Goal: Information Seeking & Learning: Learn about a topic

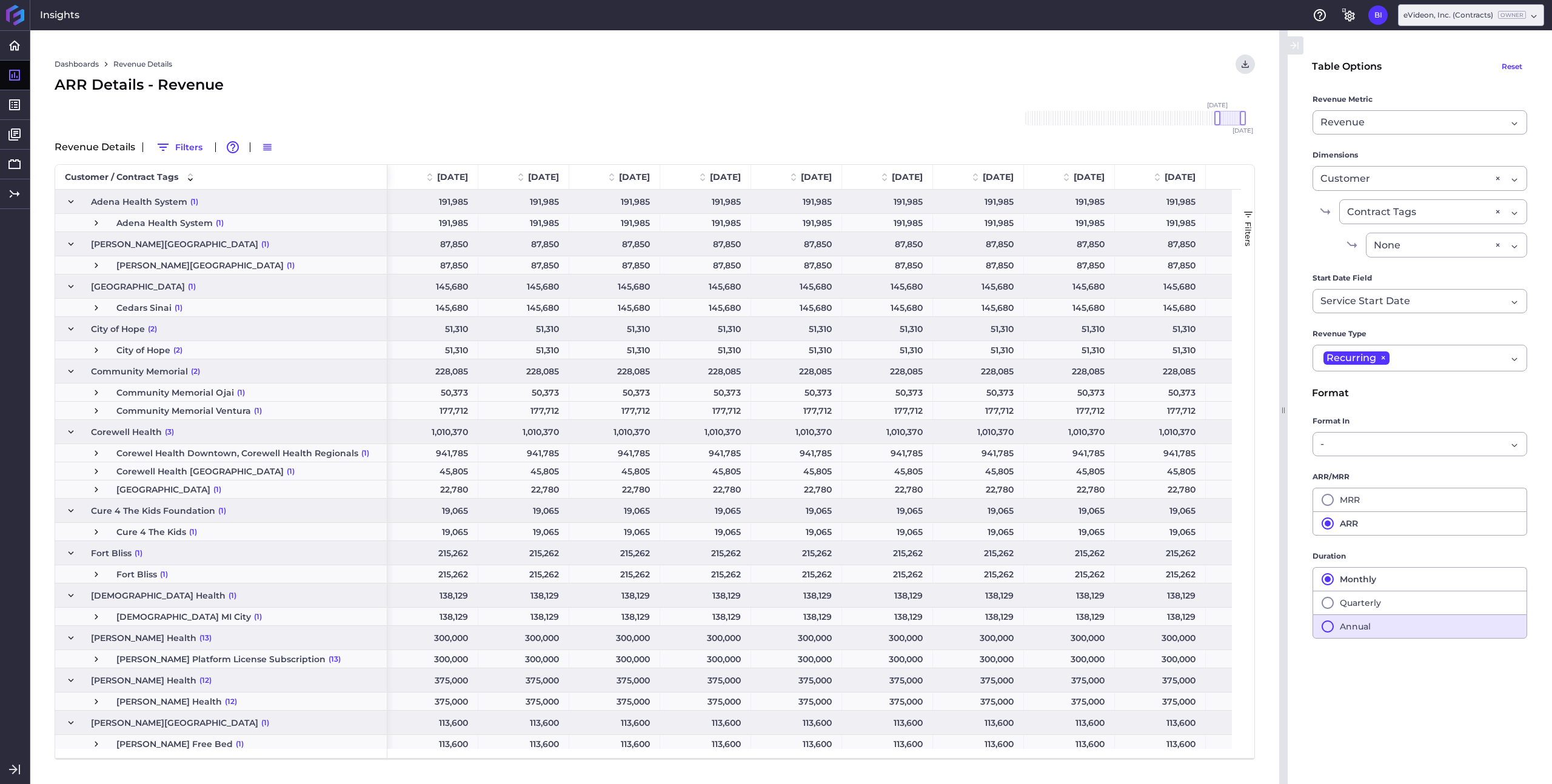
click at [1359, 626] on button "Annual" at bounding box center [1419, 626] width 215 height 25
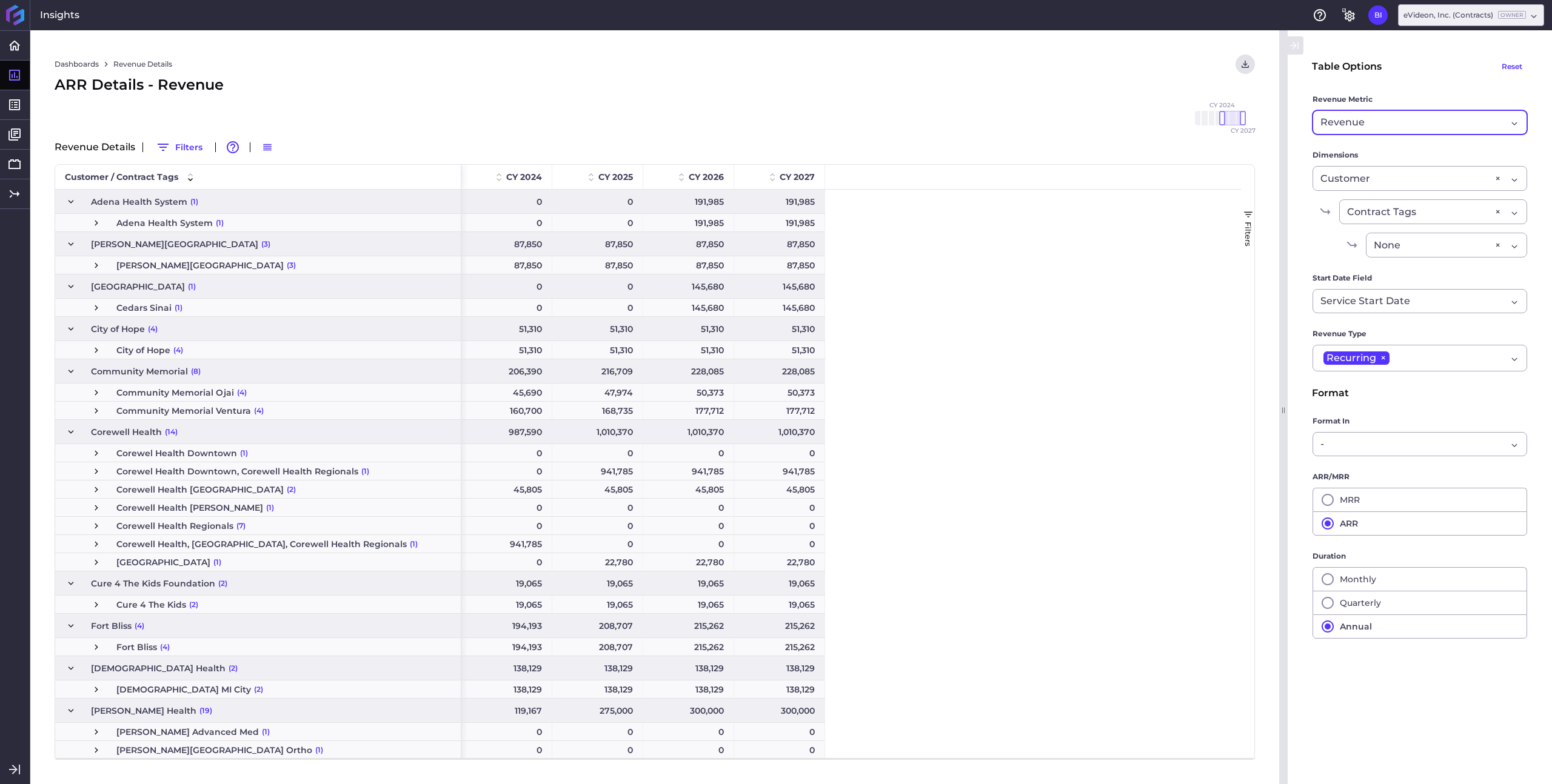
click at [1393, 121] on div "Revenue" at bounding box center [1413, 122] width 186 height 14
click at [1388, 236] on span "Downgrade" at bounding box center [1419, 241] width 213 height 29
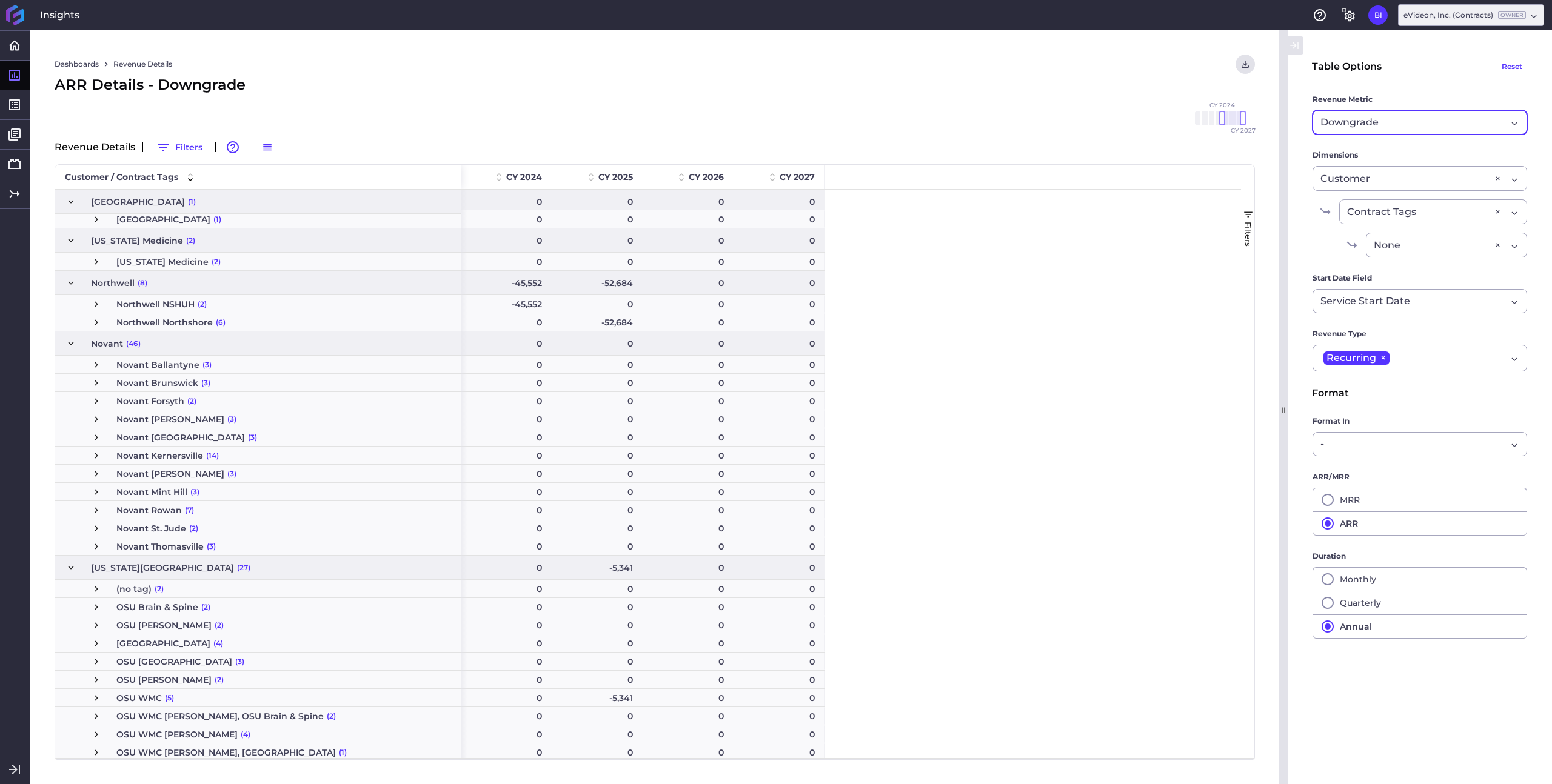
scroll to position [949, 0]
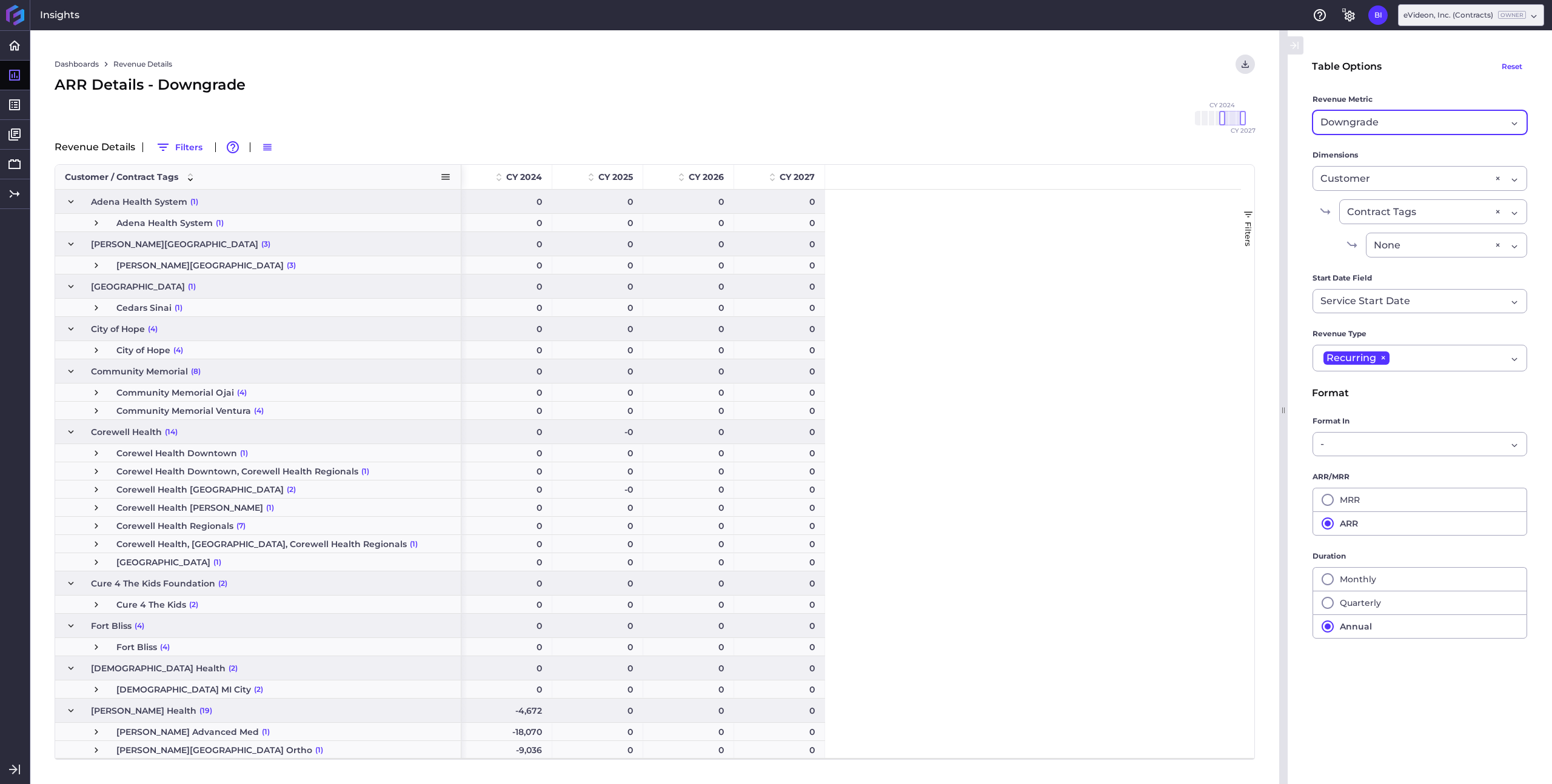
click at [450, 183] on div "Customer / Contract Tags 1" at bounding box center [258, 177] width 386 height 25
click at [445, 175] on span at bounding box center [445, 177] width 11 height 11
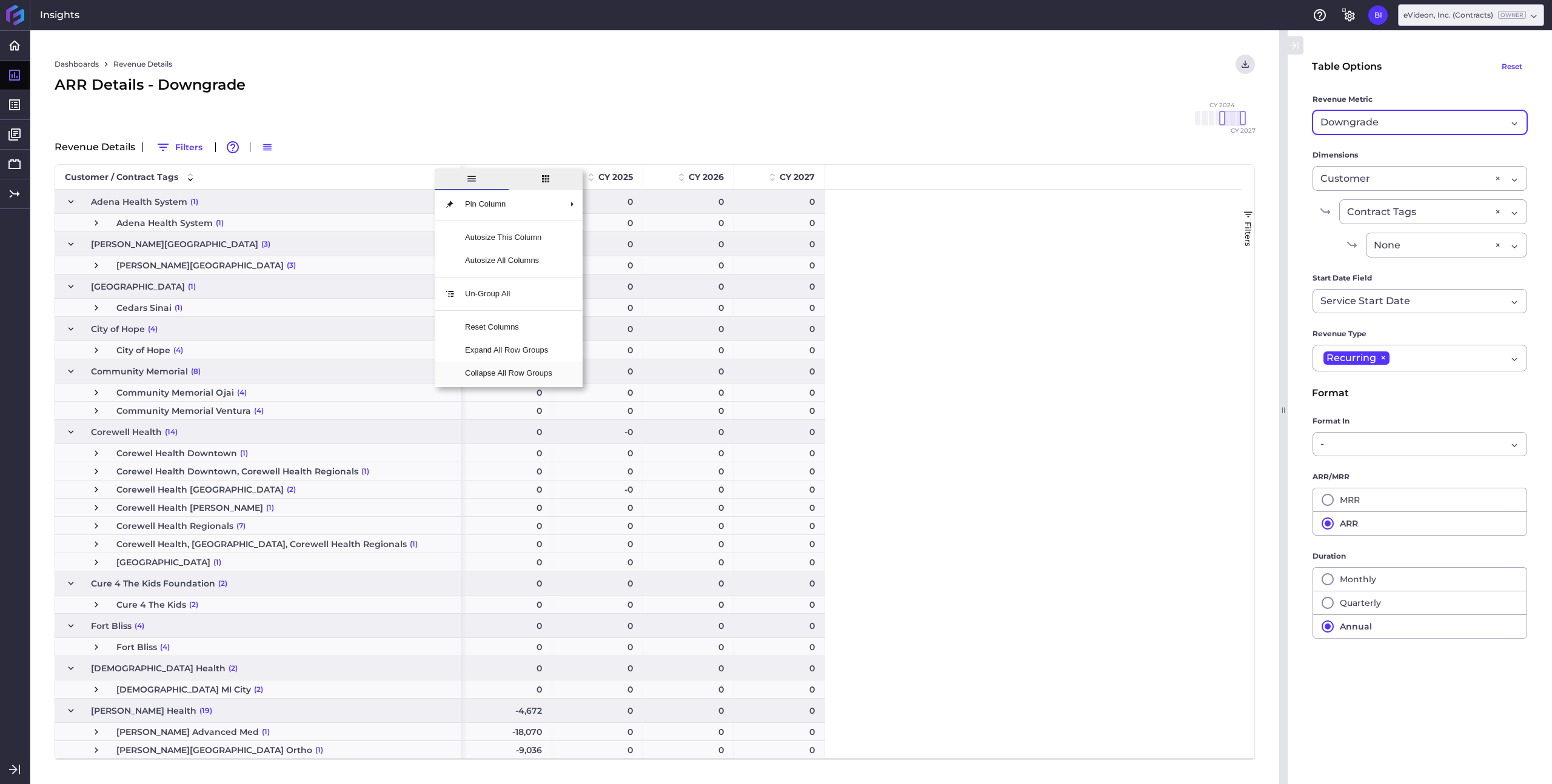
click at [502, 379] on span "Collapse All Row Groups" at bounding box center [509, 373] width 107 height 23
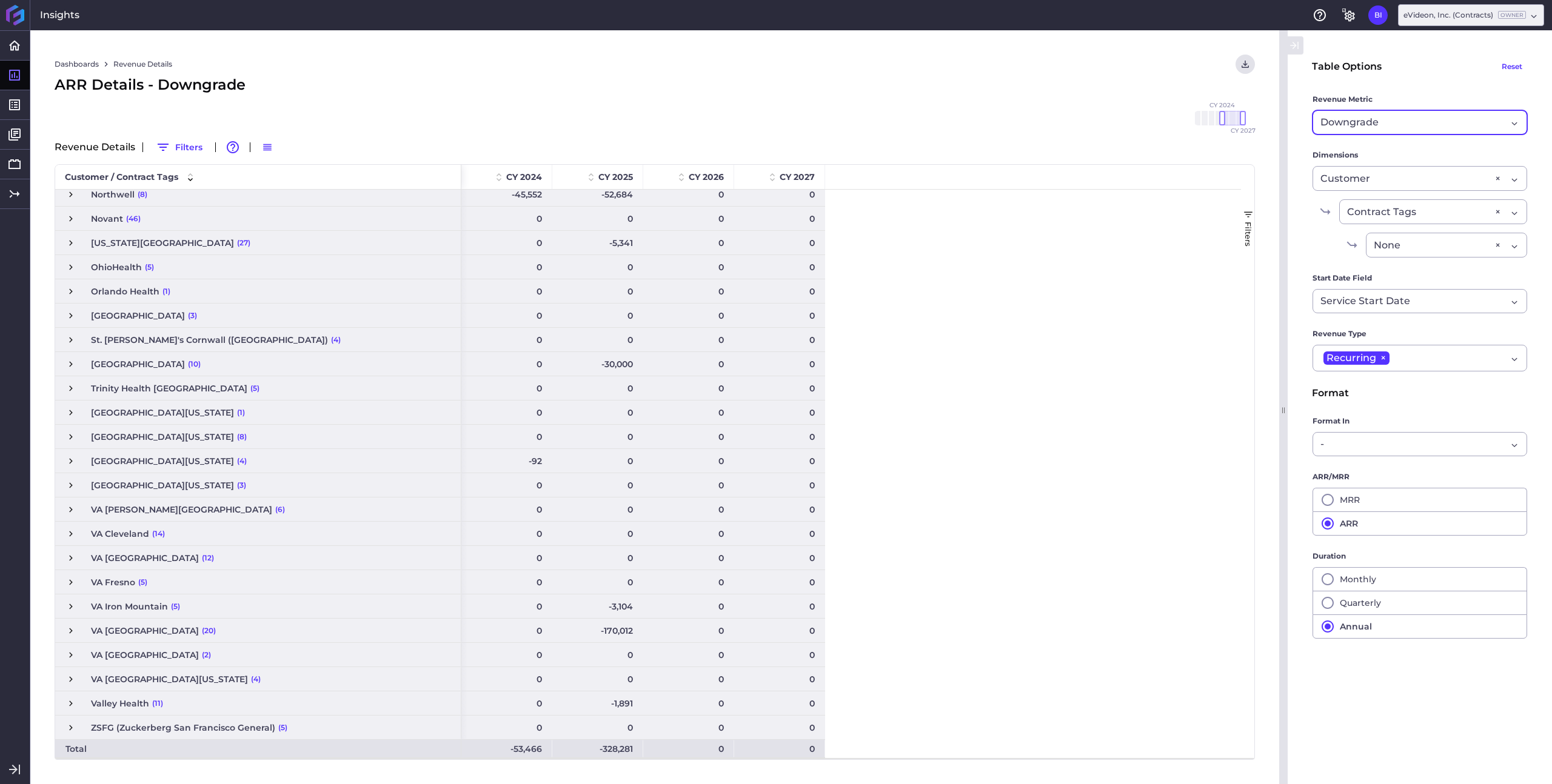
click at [1442, 124] on div "Downgrade" at bounding box center [1413, 122] width 186 height 14
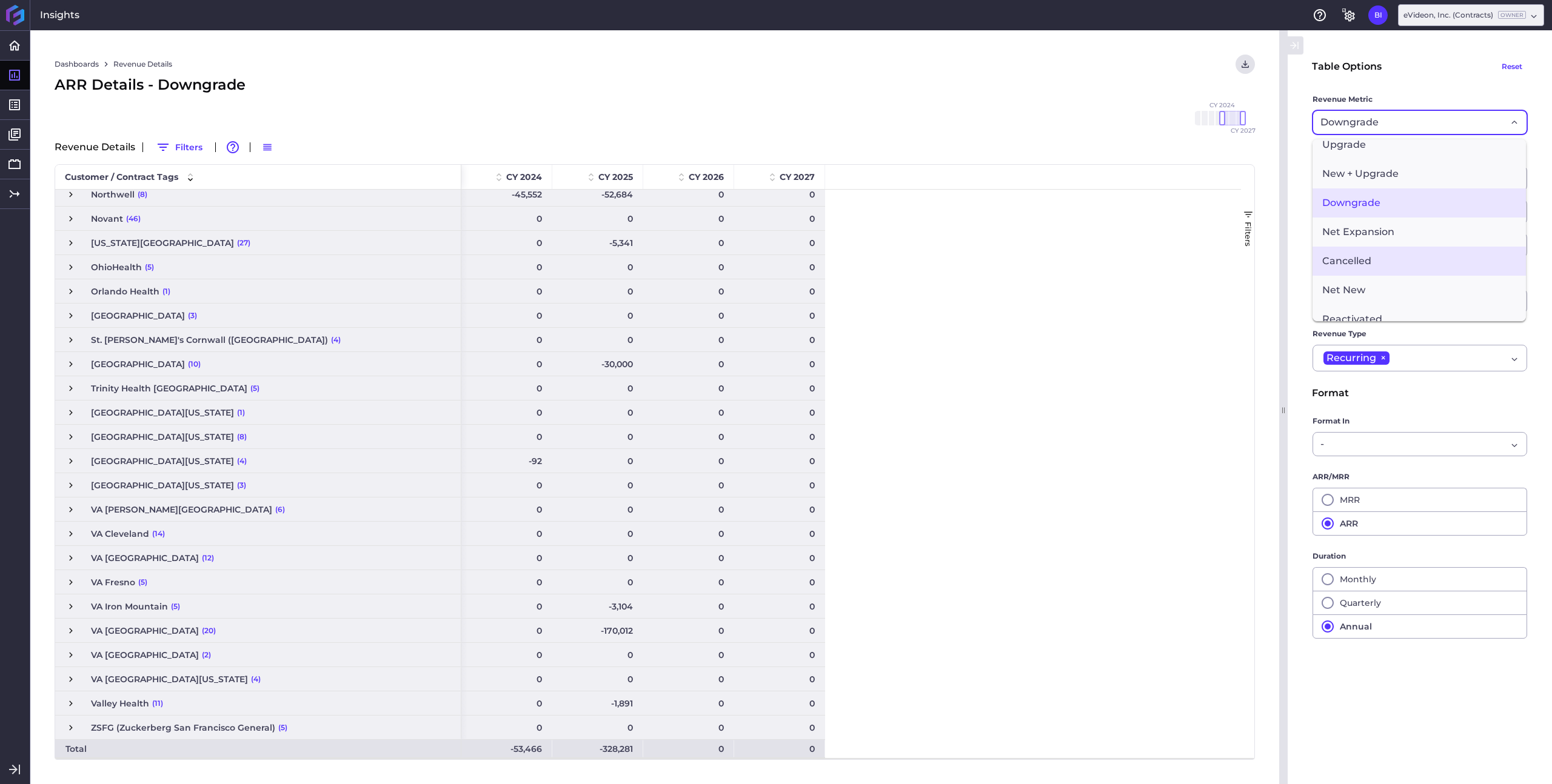
click at [1383, 261] on span "Cancelled" at bounding box center [1419, 261] width 213 height 29
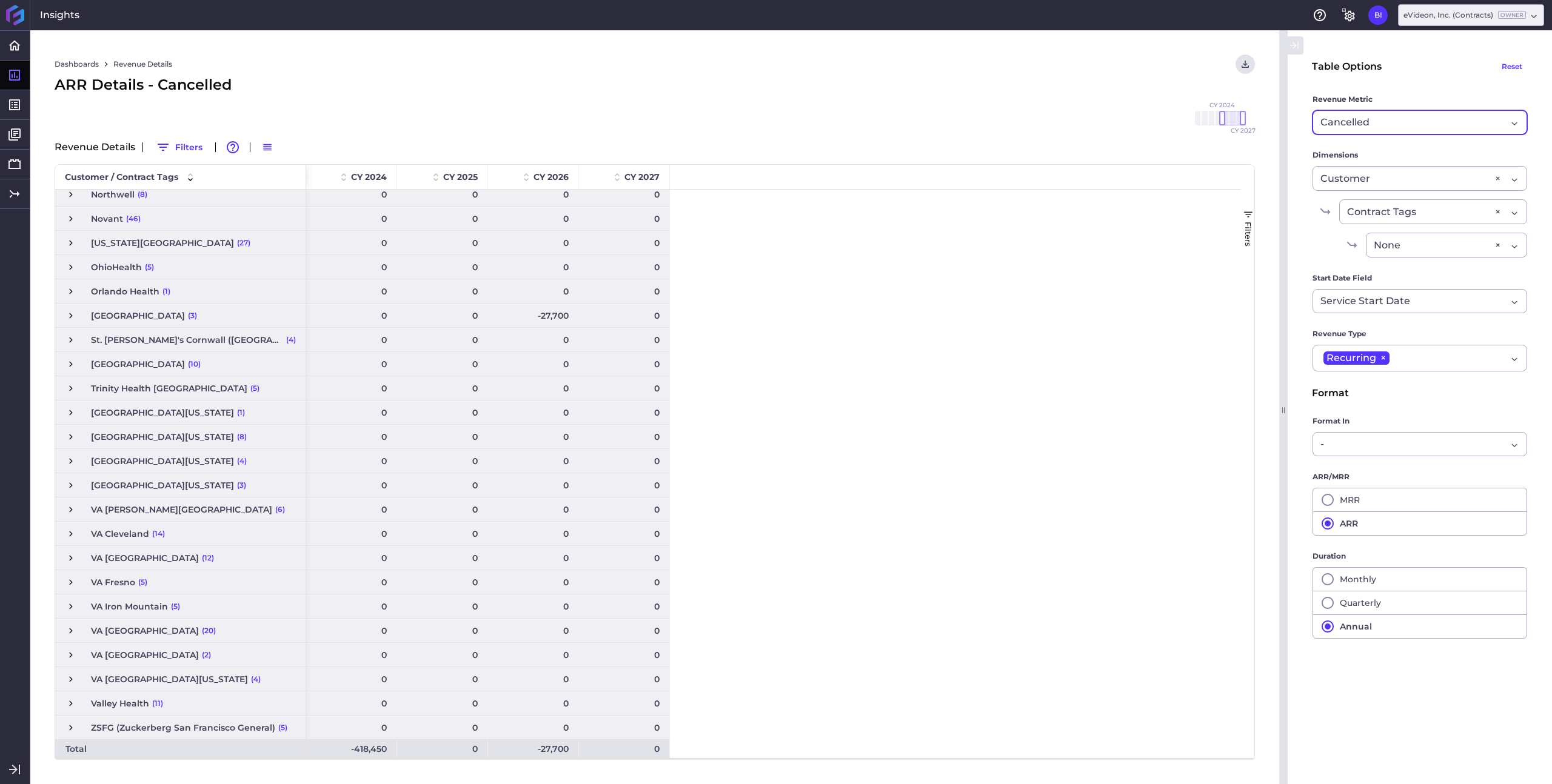
click at [1429, 121] on div "Cancelled" at bounding box center [1413, 122] width 186 height 14
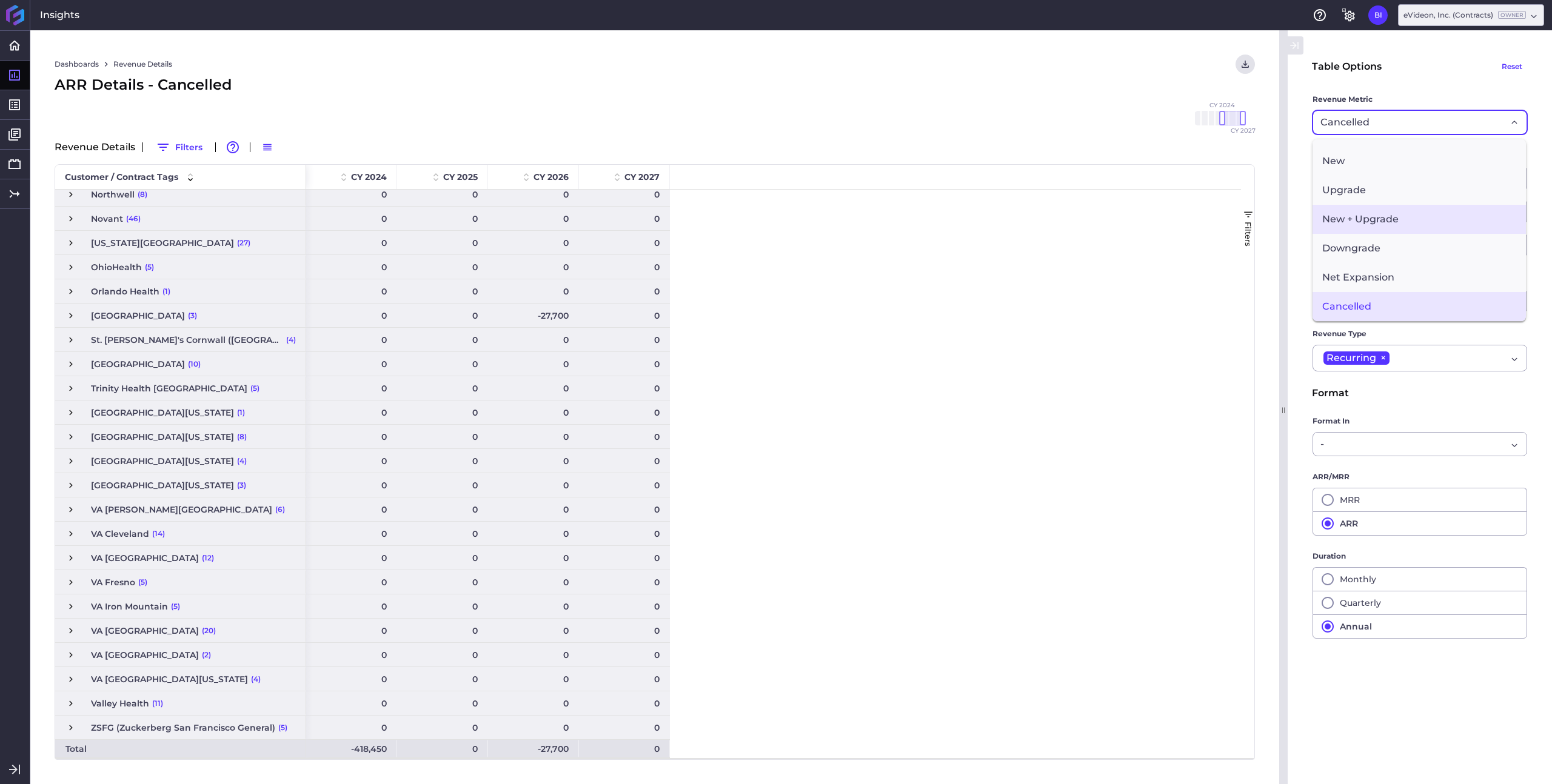
scroll to position [0, 0]
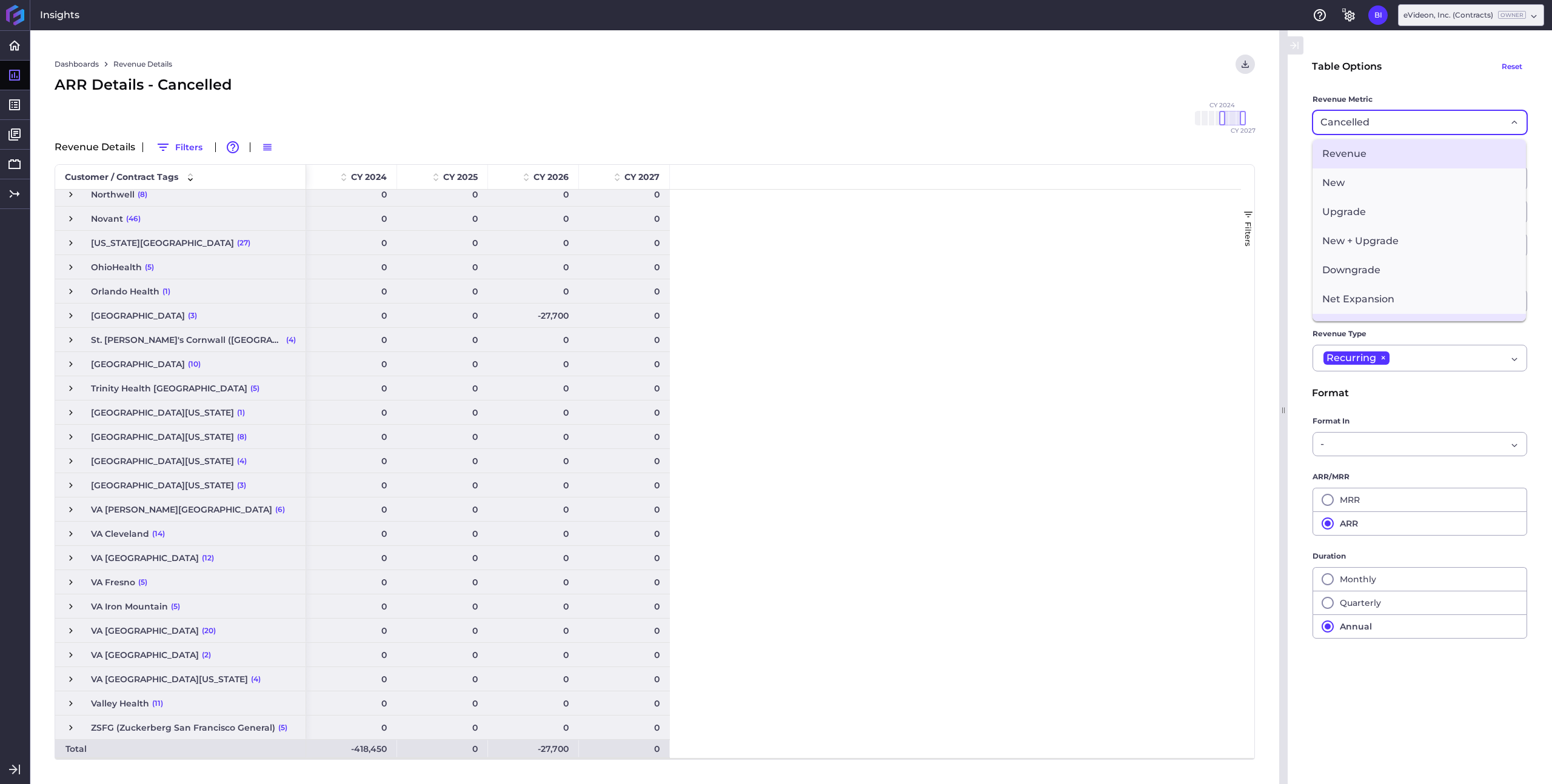
click at [1389, 155] on span "Revenue" at bounding box center [1419, 154] width 213 height 29
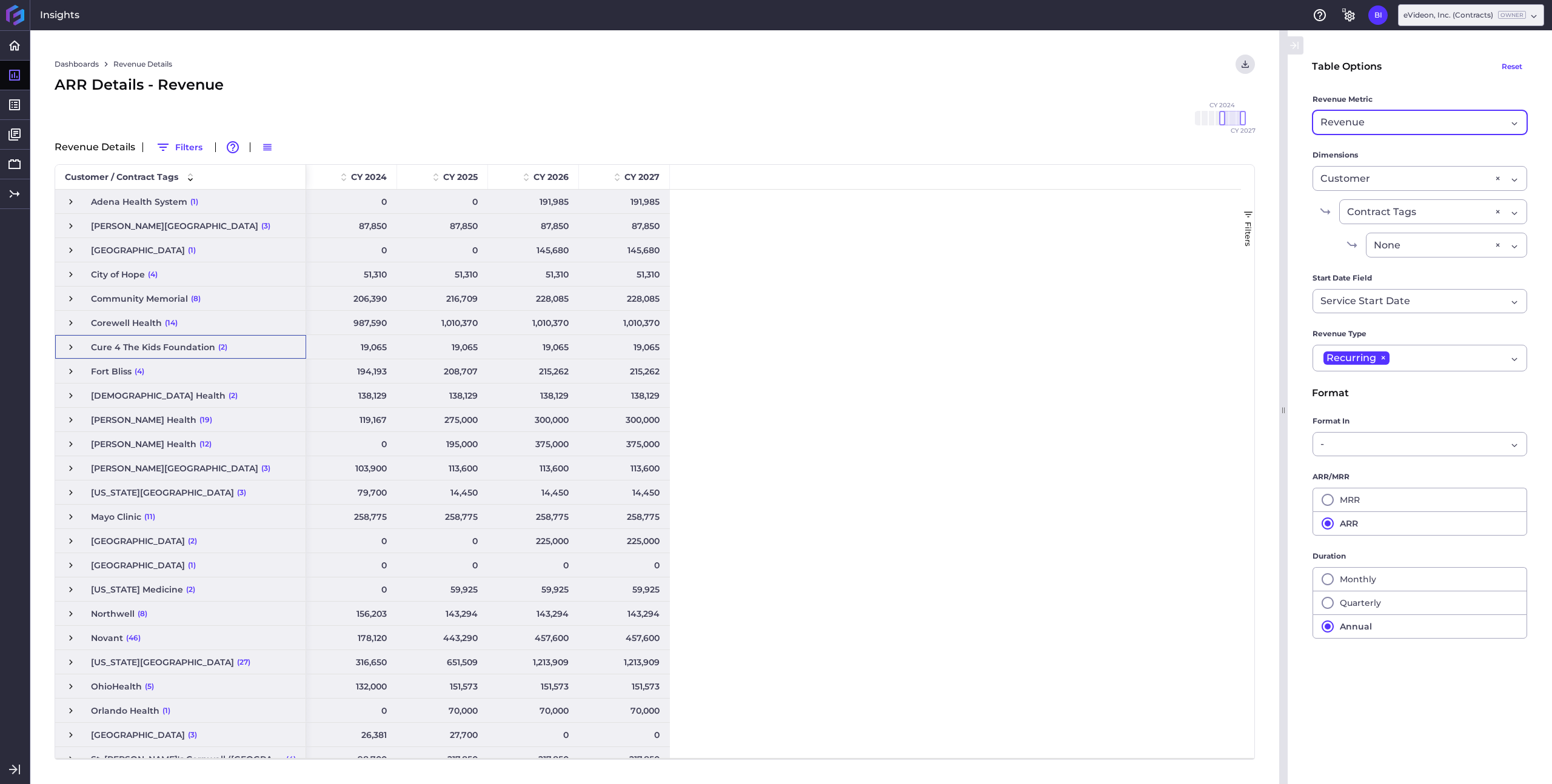
click at [69, 346] on span "Press SPACE to select this row." at bounding box center [71, 347] width 11 height 11
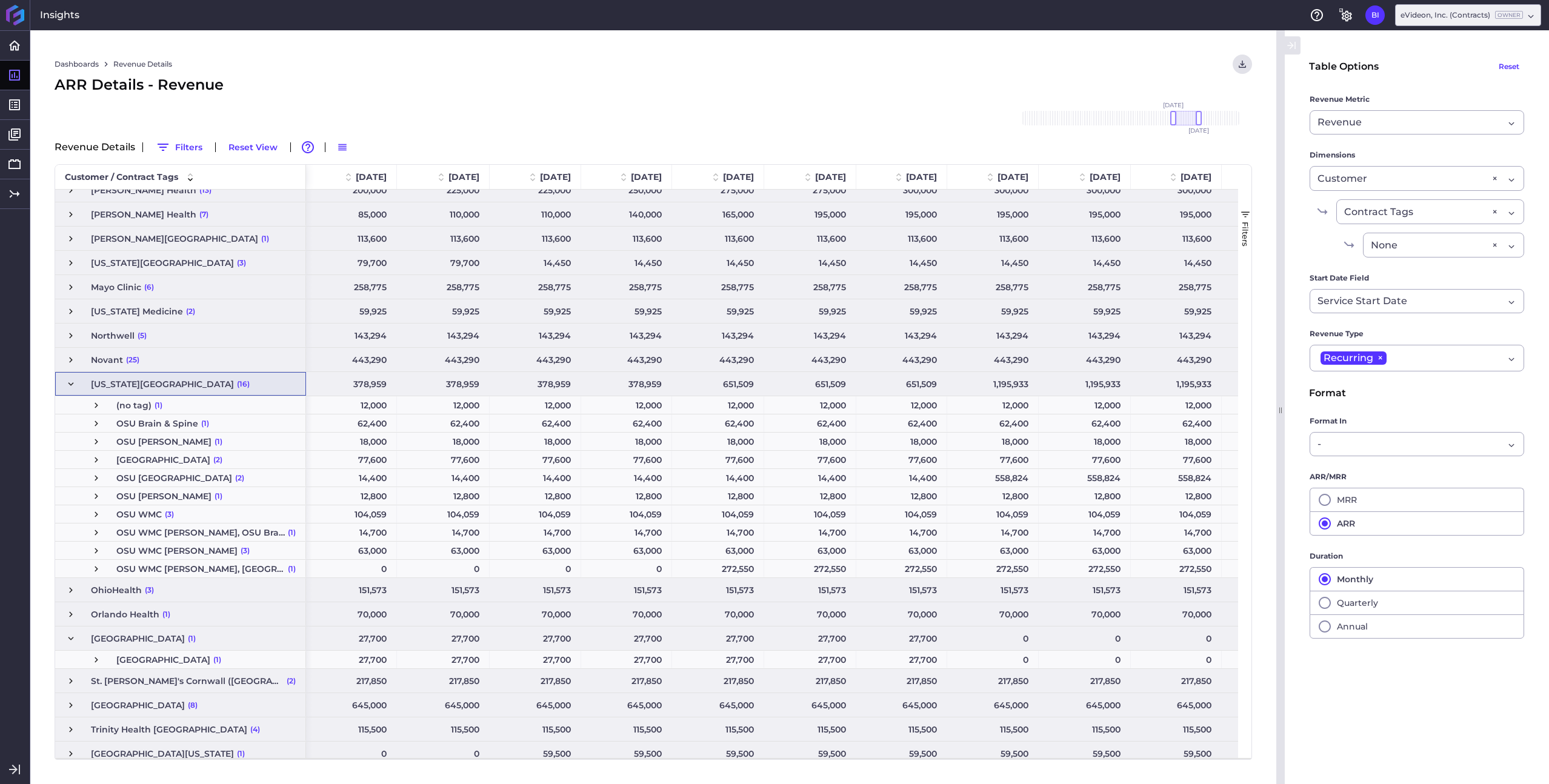
scroll to position [127, 0]
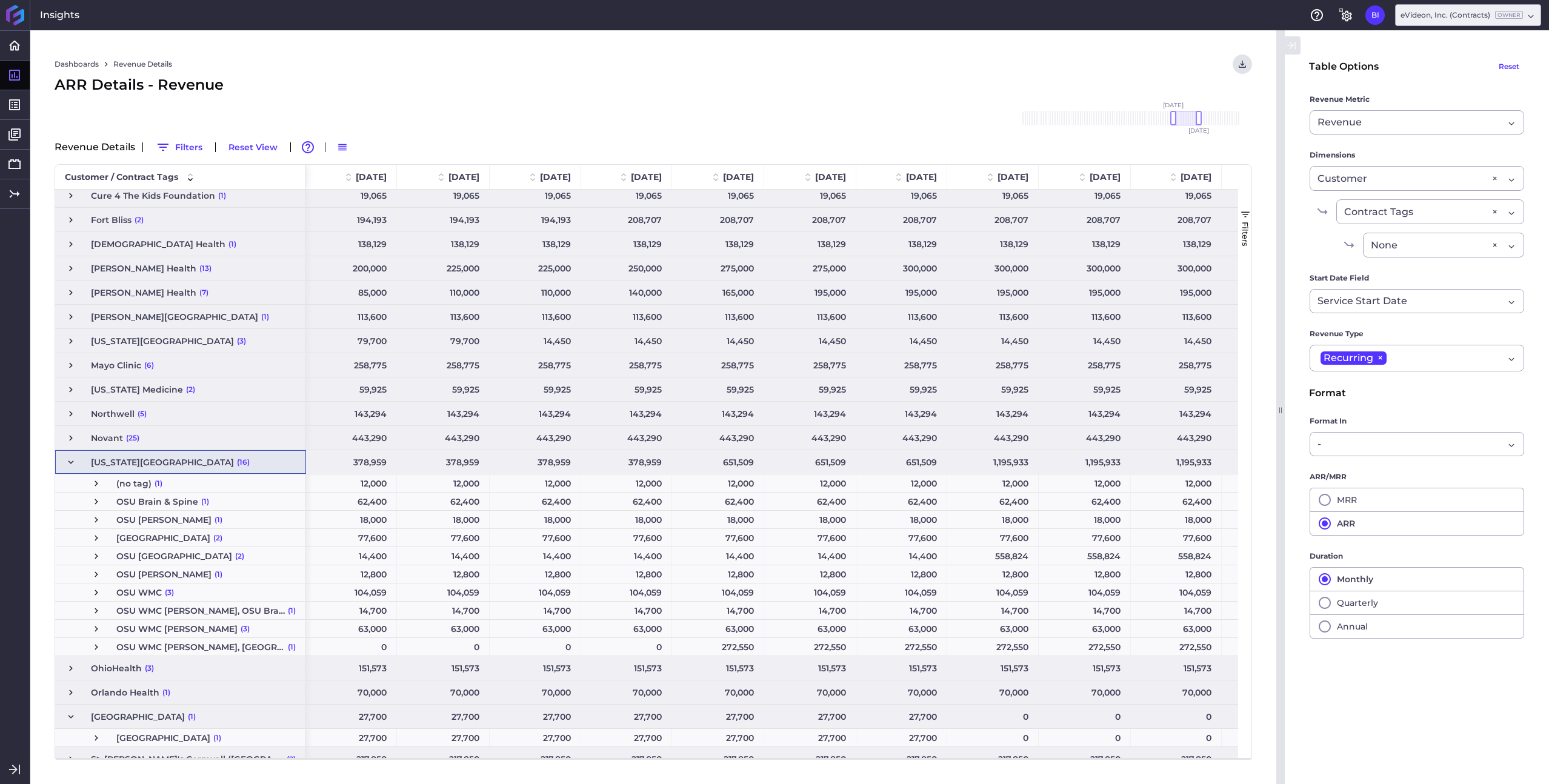
click at [69, 465] on span "Press SPACE to select this row." at bounding box center [71, 462] width 11 height 11
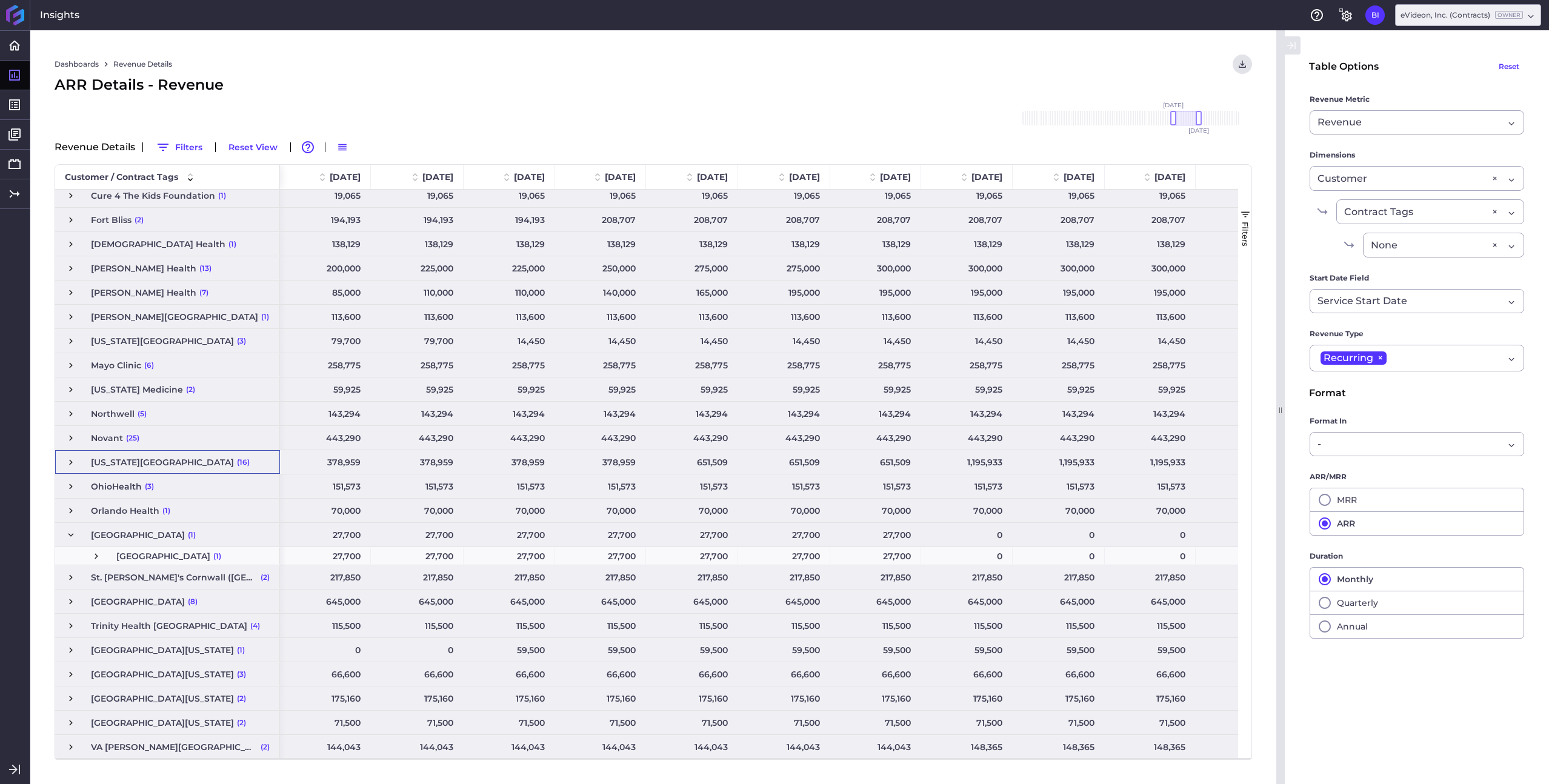
click at [71, 534] on span "Press SPACE to select this row." at bounding box center [71, 534] width 11 height 11
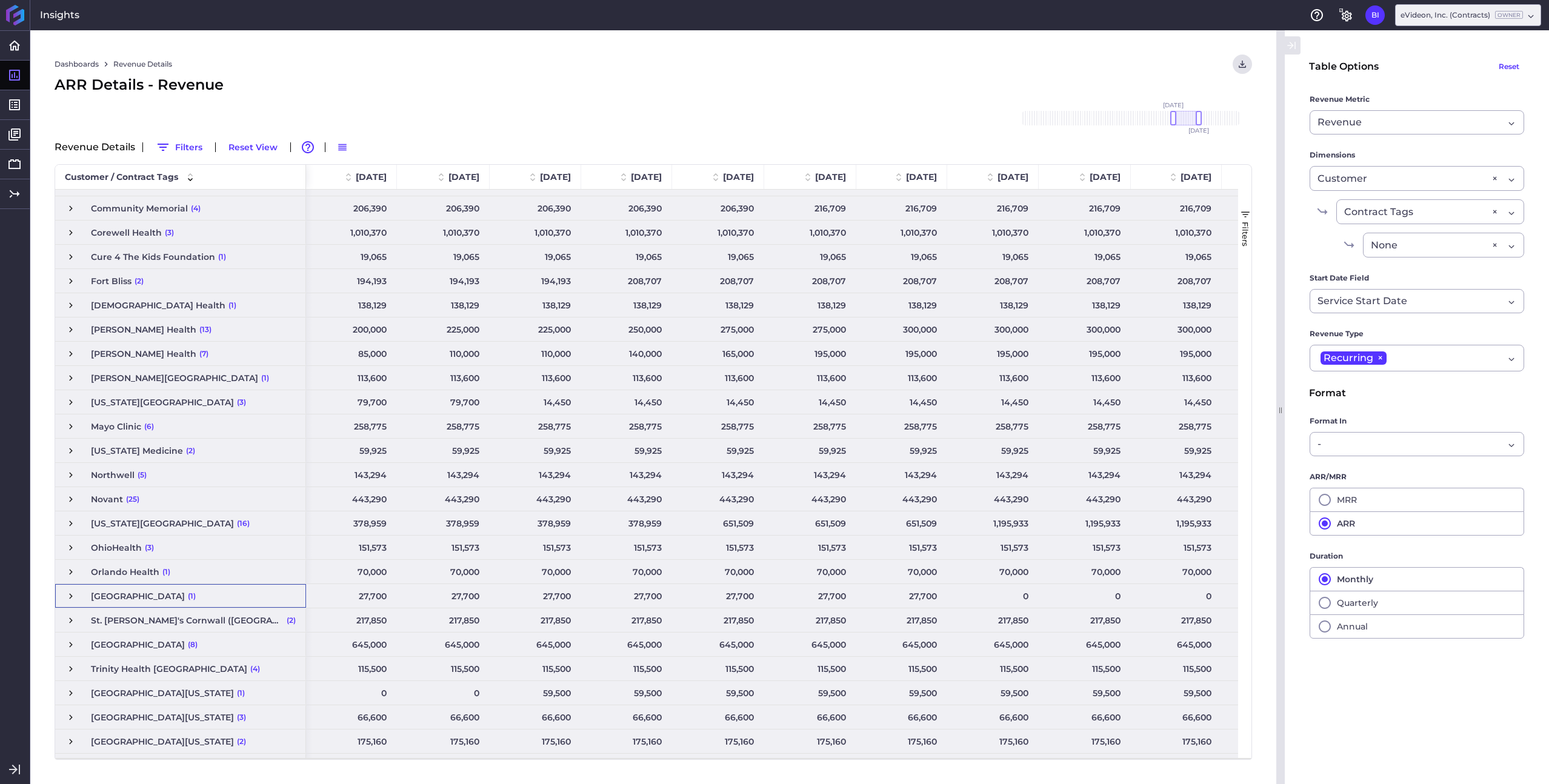
scroll to position [0, 0]
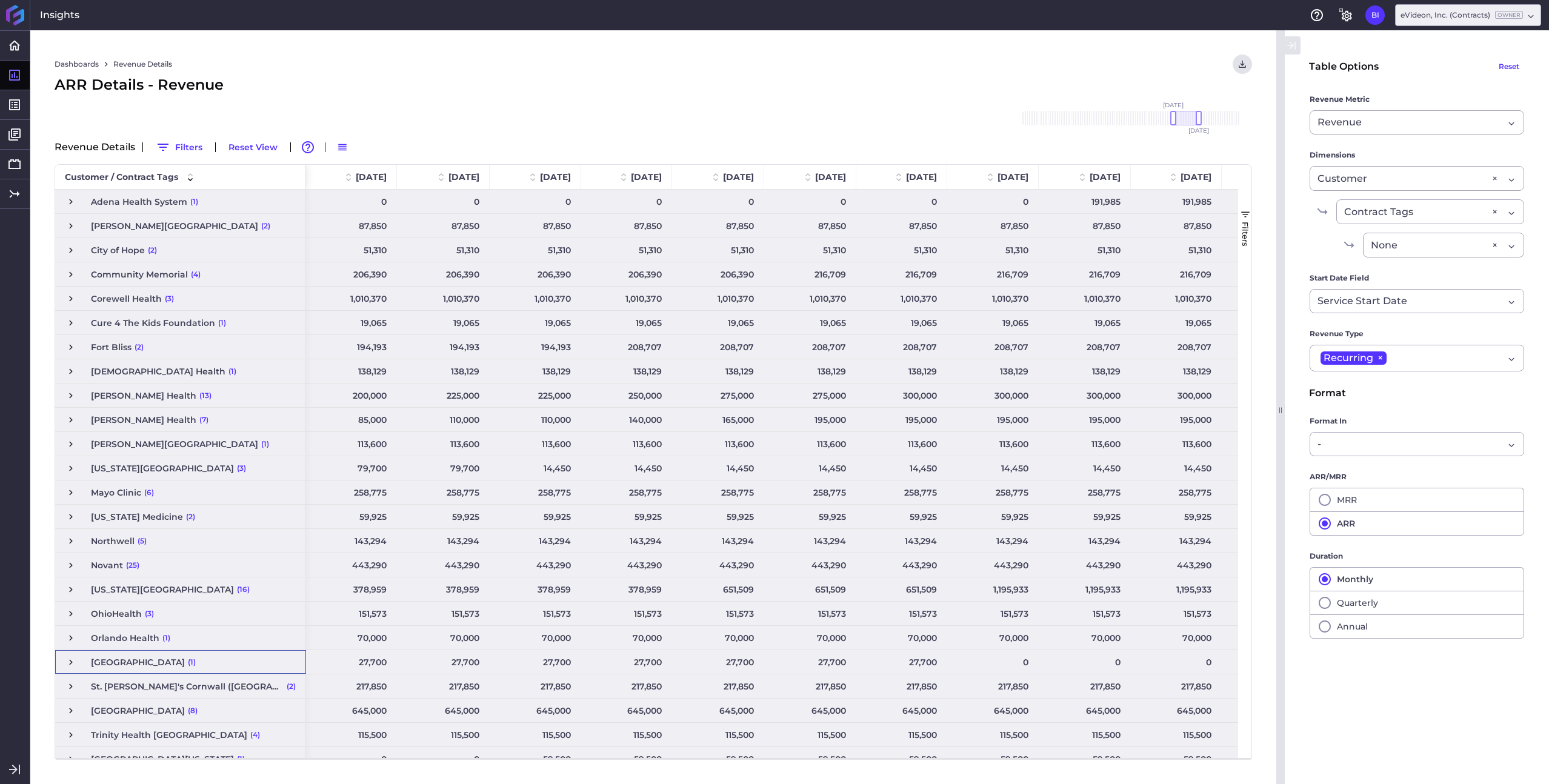
click at [71, 251] on span "Press SPACE to select this row." at bounding box center [71, 250] width 11 height 11
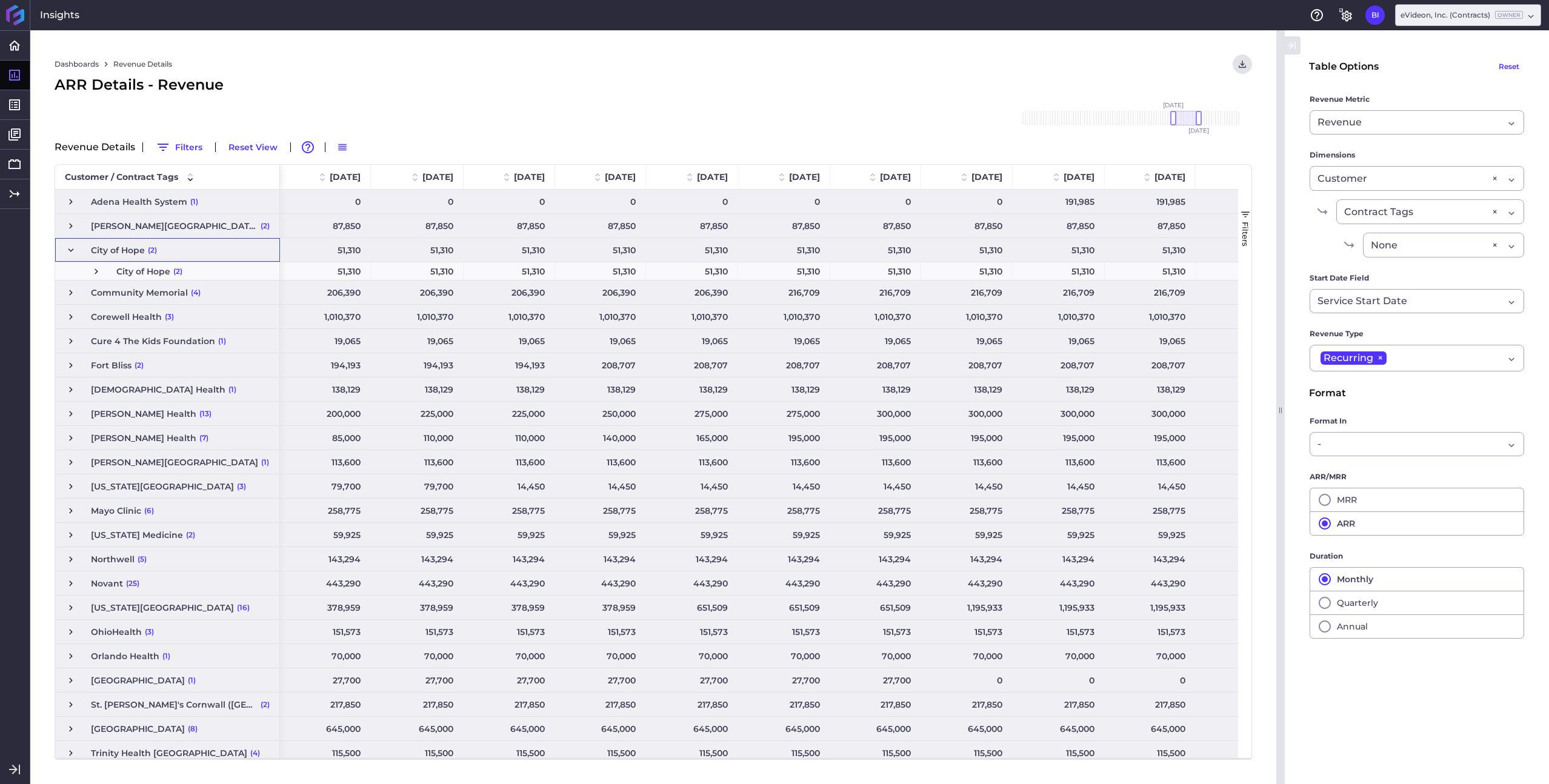
click at [96, 268] on span "Press SPACE to select this row." at bounding box center [96, 271] width 11 height 11
